Goal: Information Seeking & Learning: Find contact information

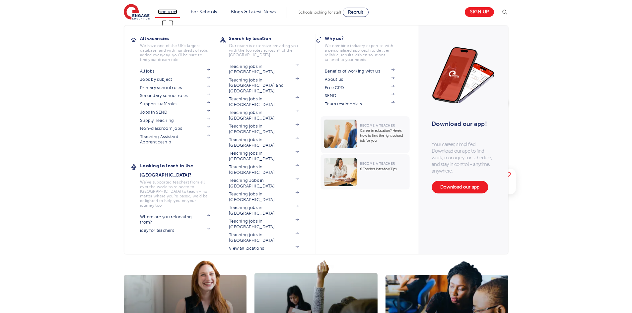
click at [172, 12] on link "Find jobs" at bounding box center [168, 11] width 20 height 5
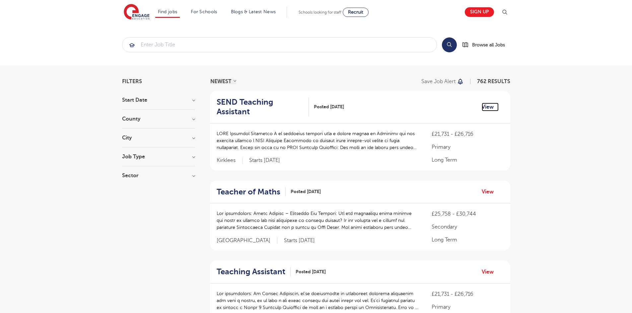
click at [482, 107] on link "View" at bounding box center [490, 107] width 17 height 9
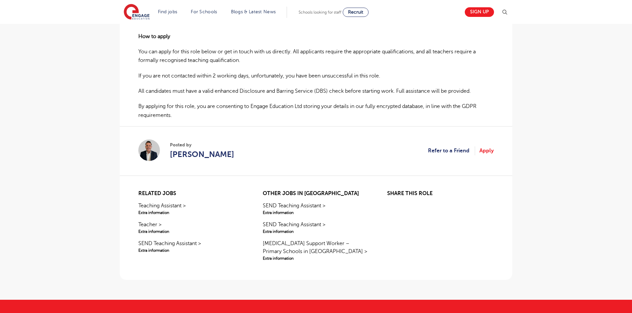
scroll to position [531, 0]
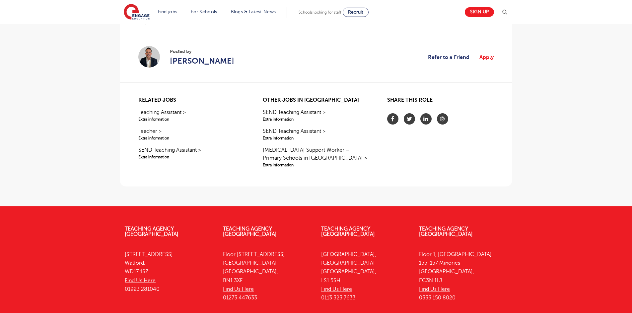
click at [169, 62] on div "Posted by Declan Goodman" at bounding box center [186, 57] width 96 height 23
click at [196, 61] on span "Declan Goodman" at bounding box center [202, 61] width 64 height 12
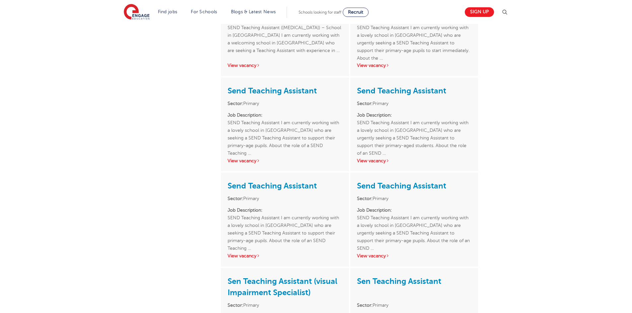
scroll to position [199, 0]
